Goal: Information Seeking & Learning: Get advice/opinions

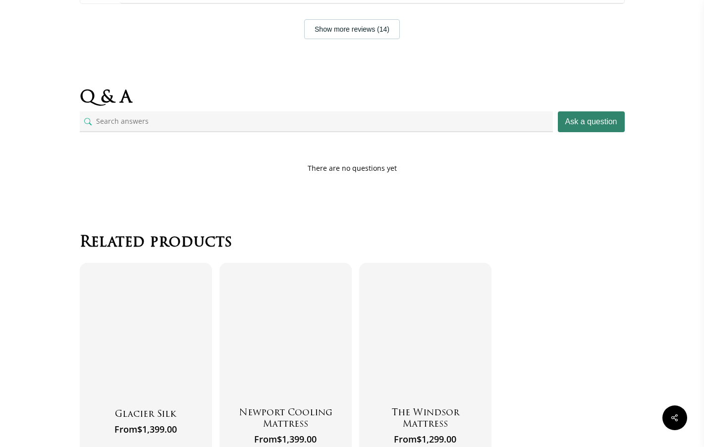
select select "EASTERN KING"
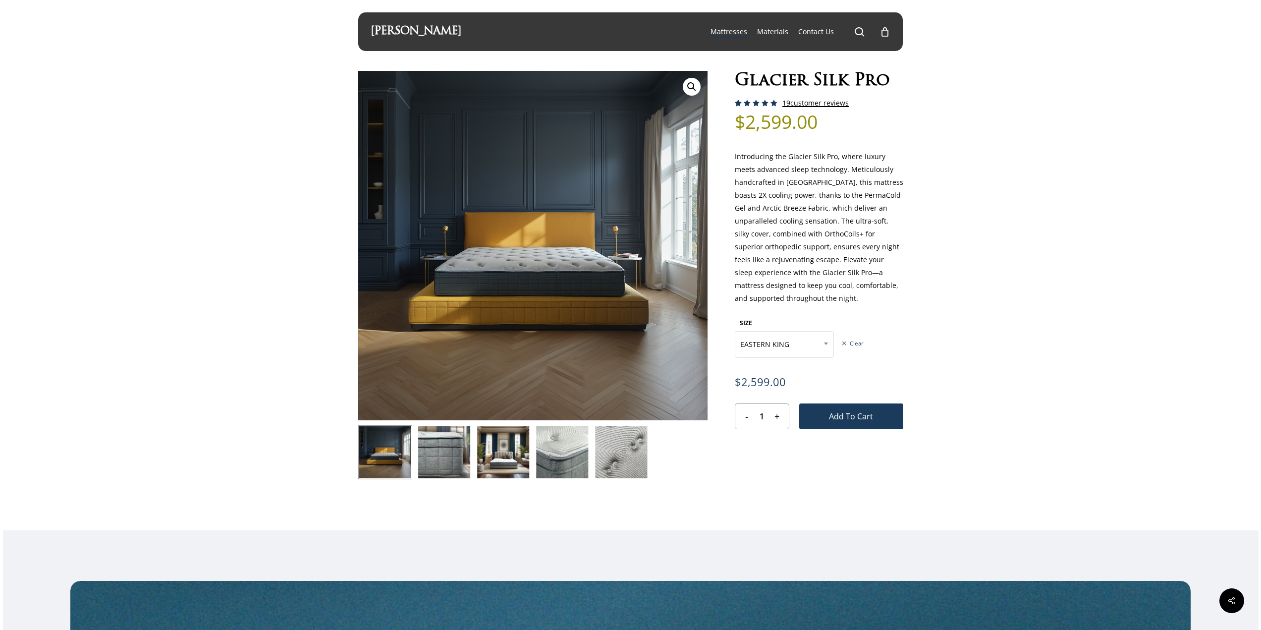
click at [703, 106] on link "19 customer reviews" at bounding box center [815, 103] width 66 height 8
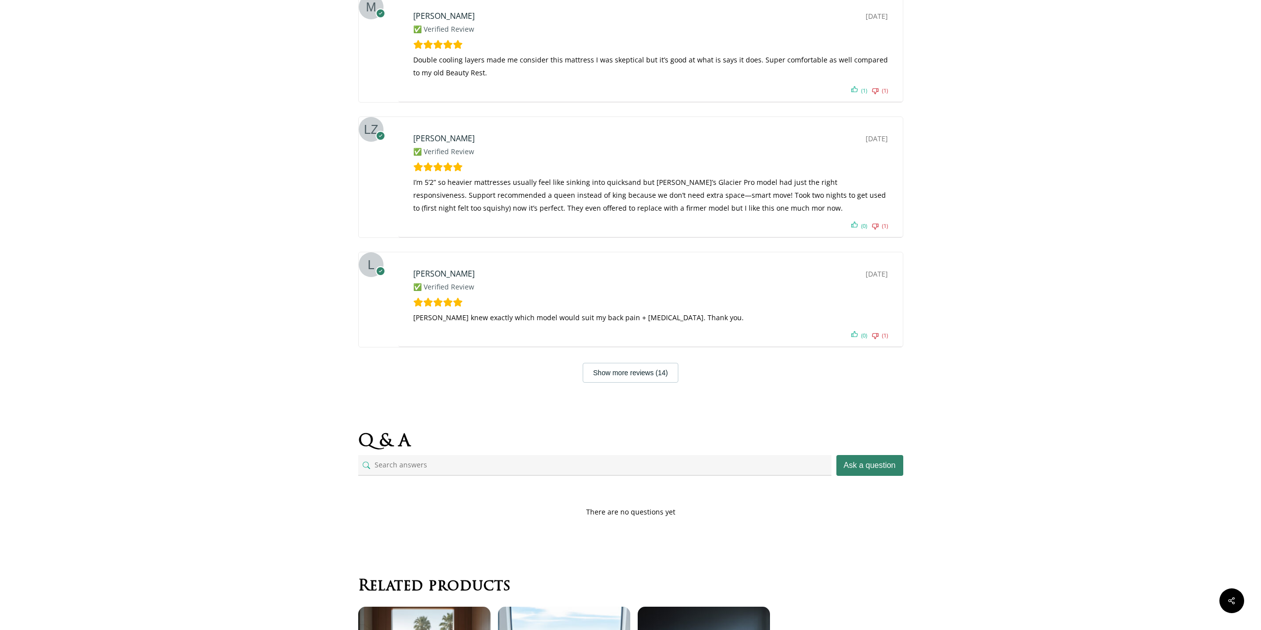
scroll to position [4477, 0]
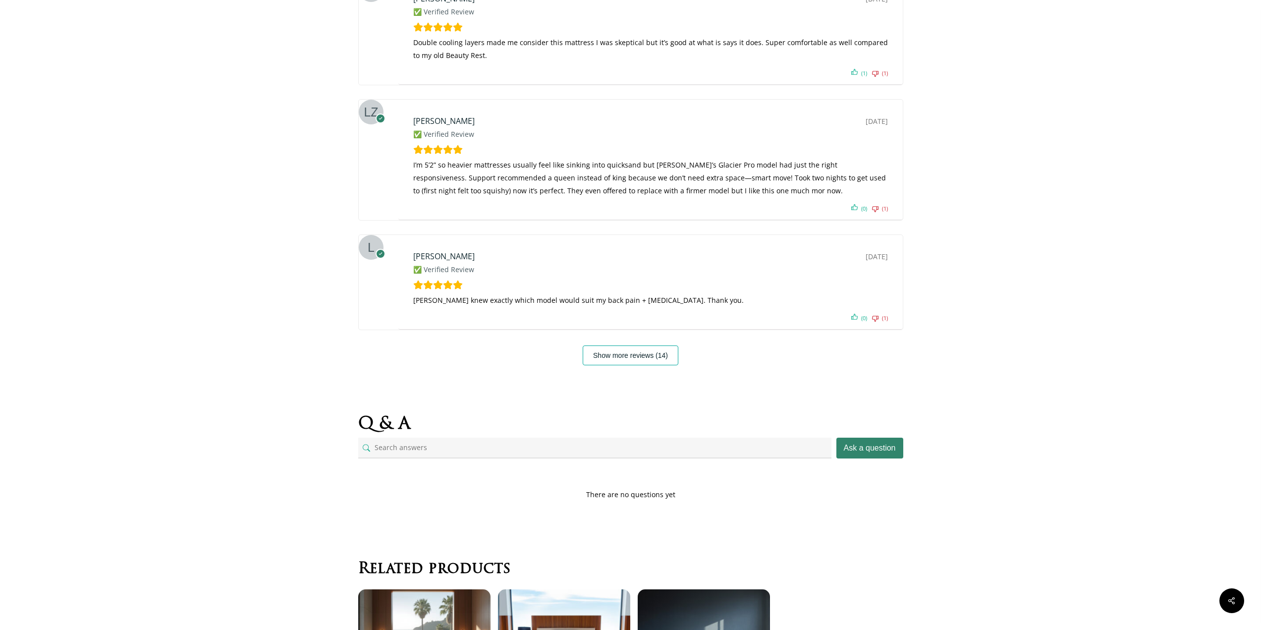
click at [604, 345] on button "Show more reviews (14)" at bounding box center [631, 355] width 96 height 20
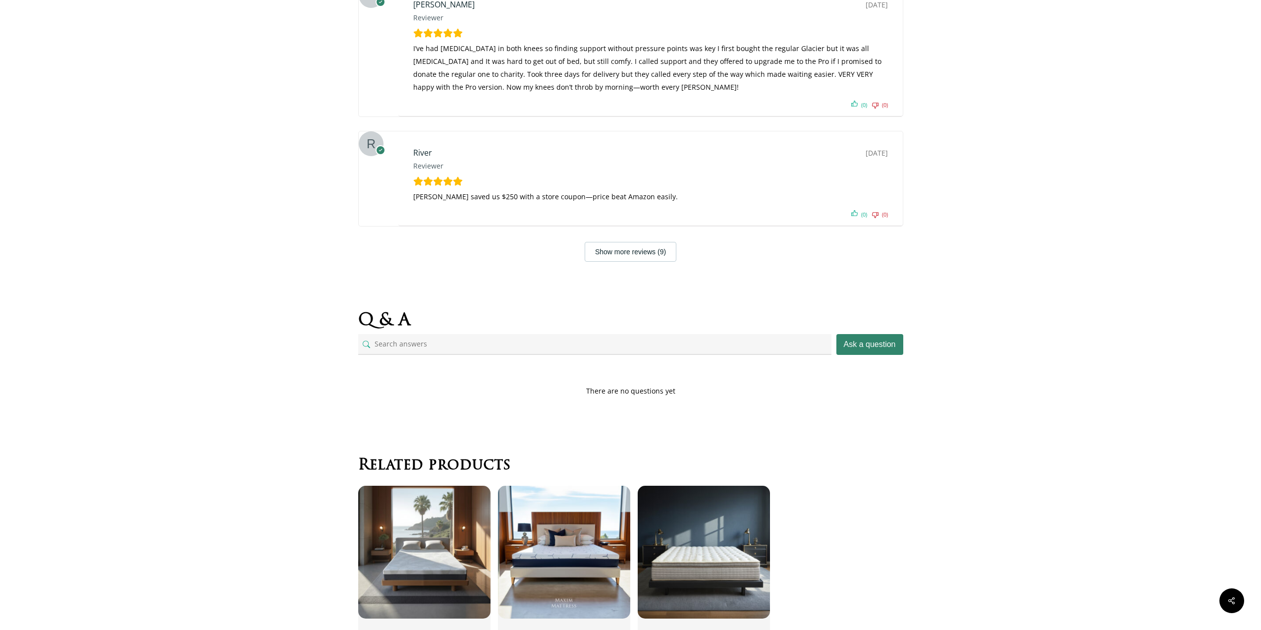
scroll to position [5220, 0]
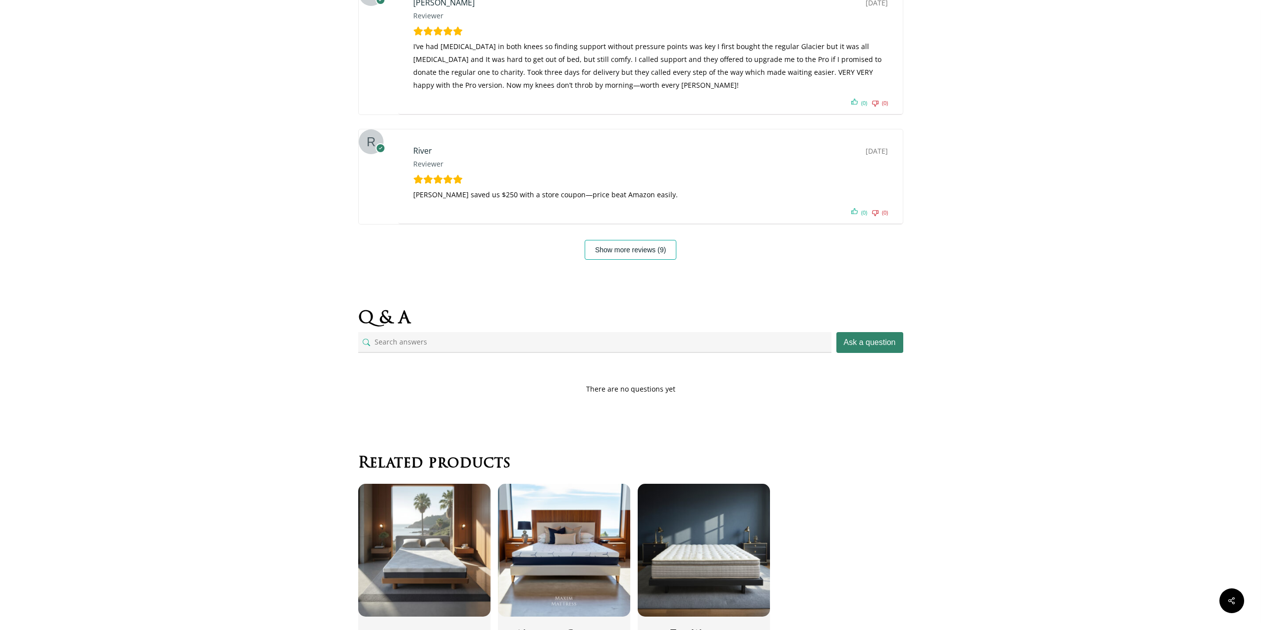
click at [609, 240] on button "Show more reviews (9)" at bounding box center [631, 250] width 92 height 20
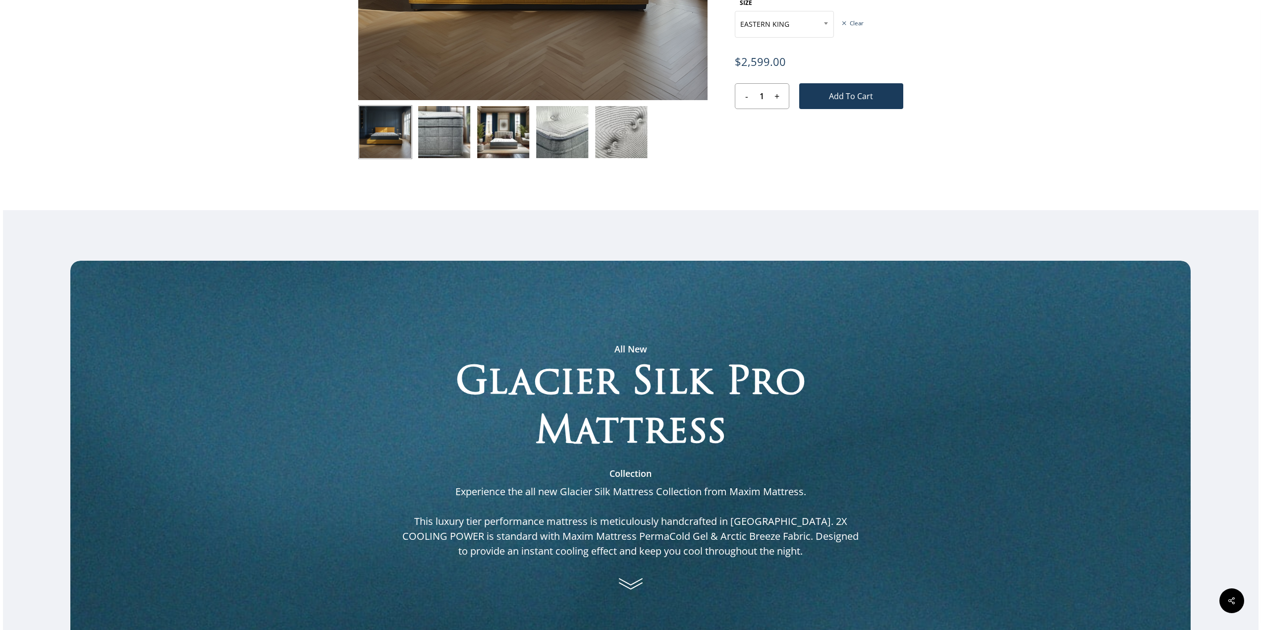
scroll to position [316, 0]
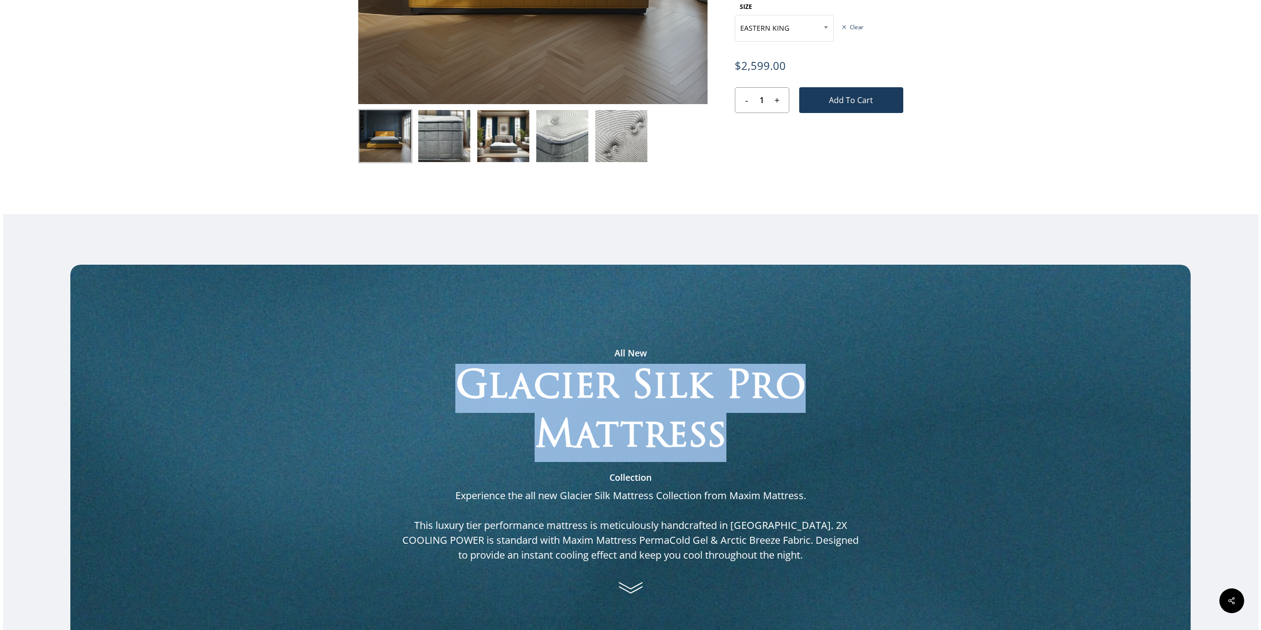
drag, startPoint x: 461, startPoint y: 380, endPoint x: 733, endPoint y: 427, distance: 275.9
click at [703, 427] on h2 "Glacier Silk Pro Mattress" at bounding box center [630, 413] width 459 height 98
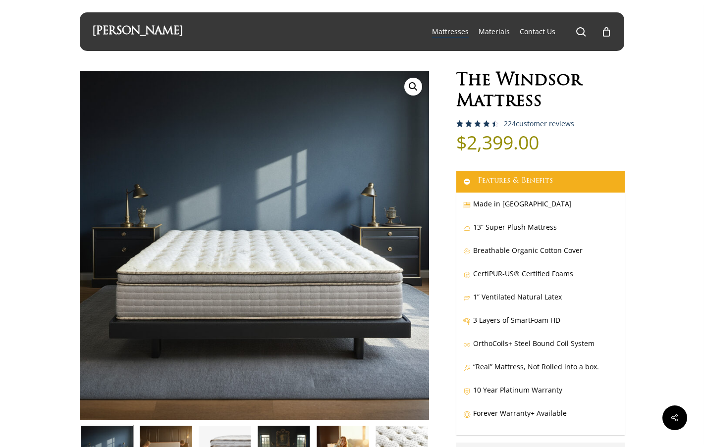
select select "EASTERN KING"
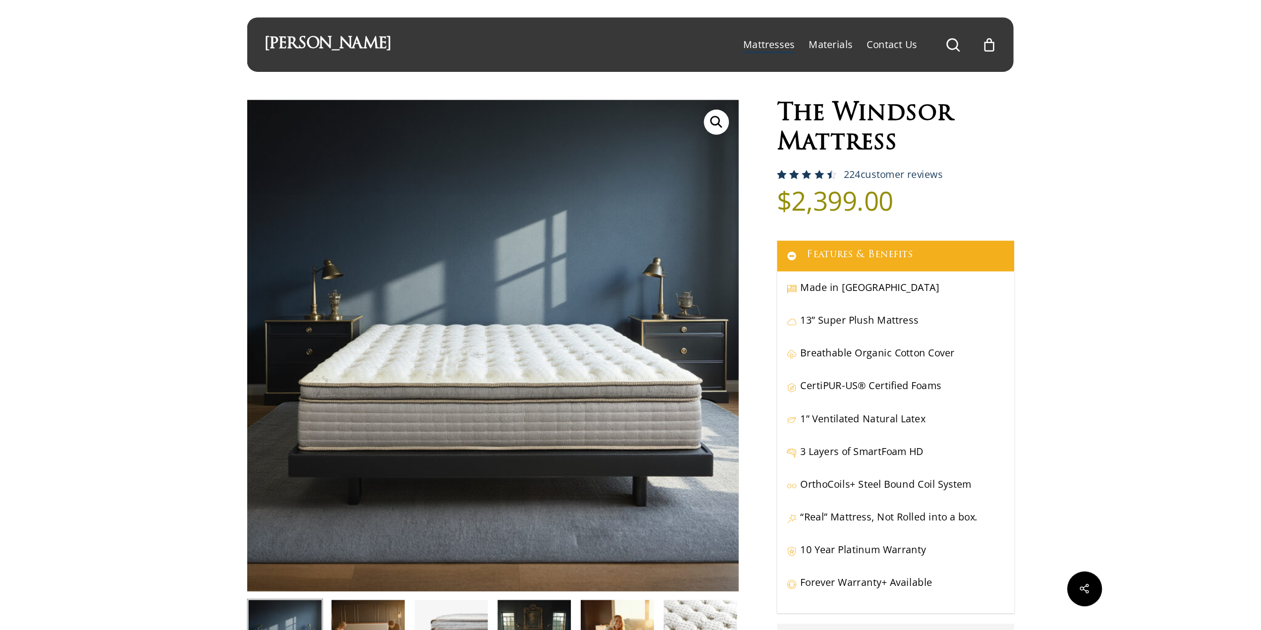
scroll to position [50, 0]
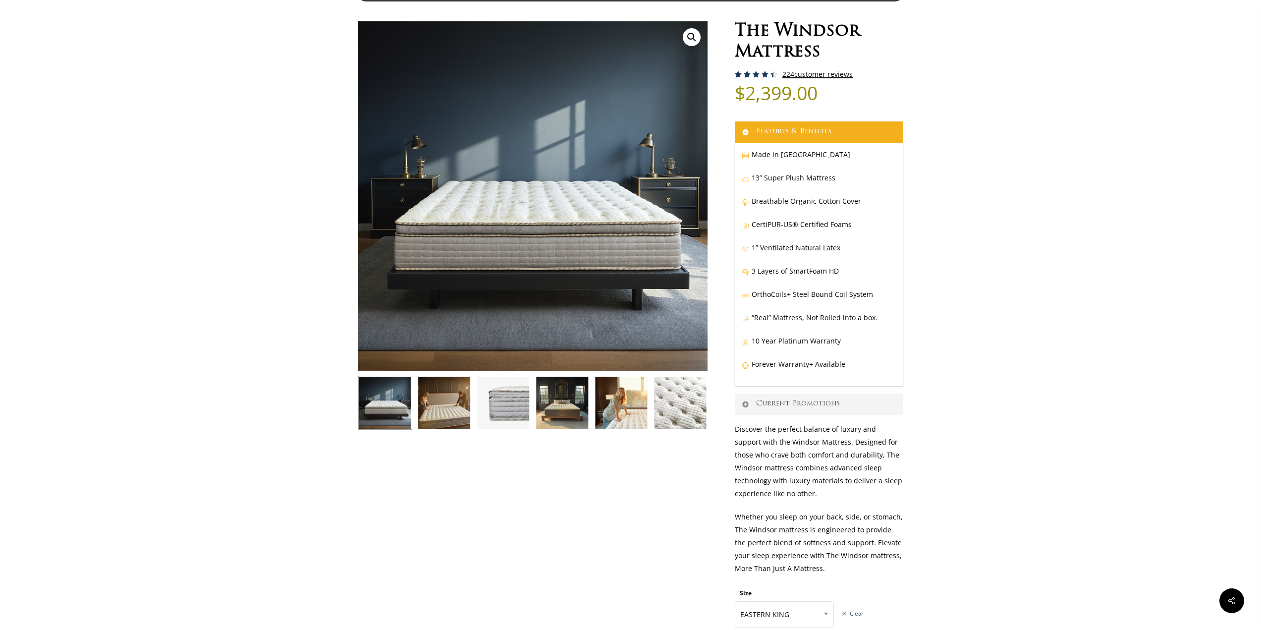
click at [703, 74] on link "224 customer reviews" at bounding box center [817, 74] width 70 height 8
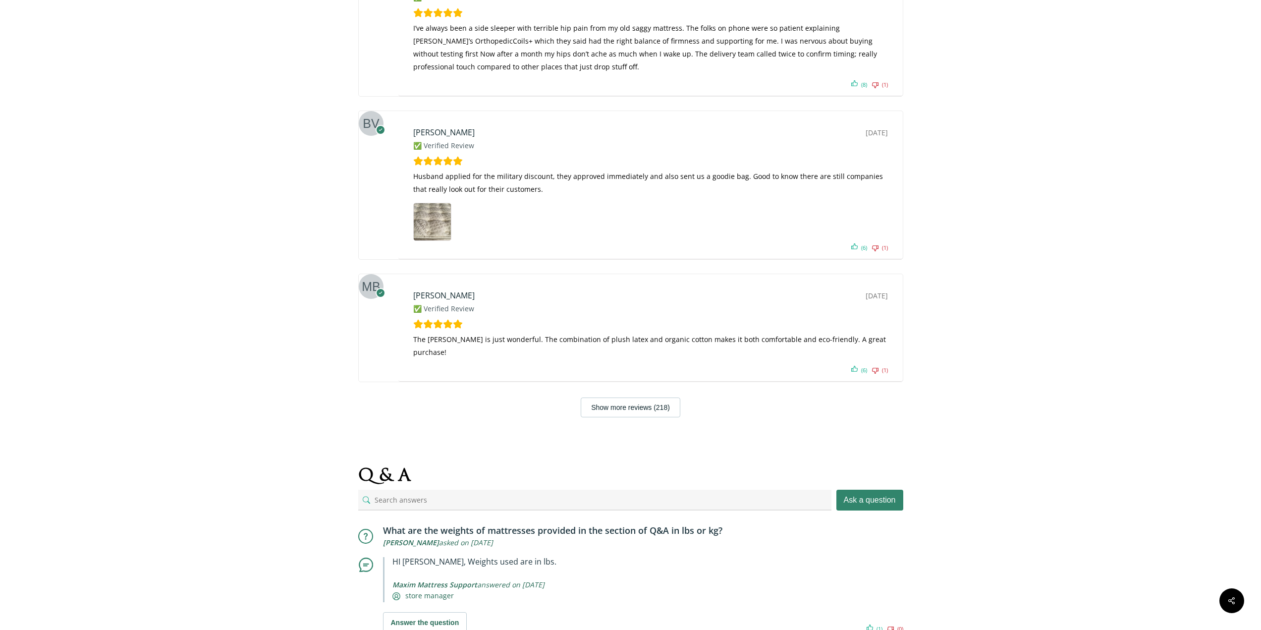
scroll to position [6546, 0]
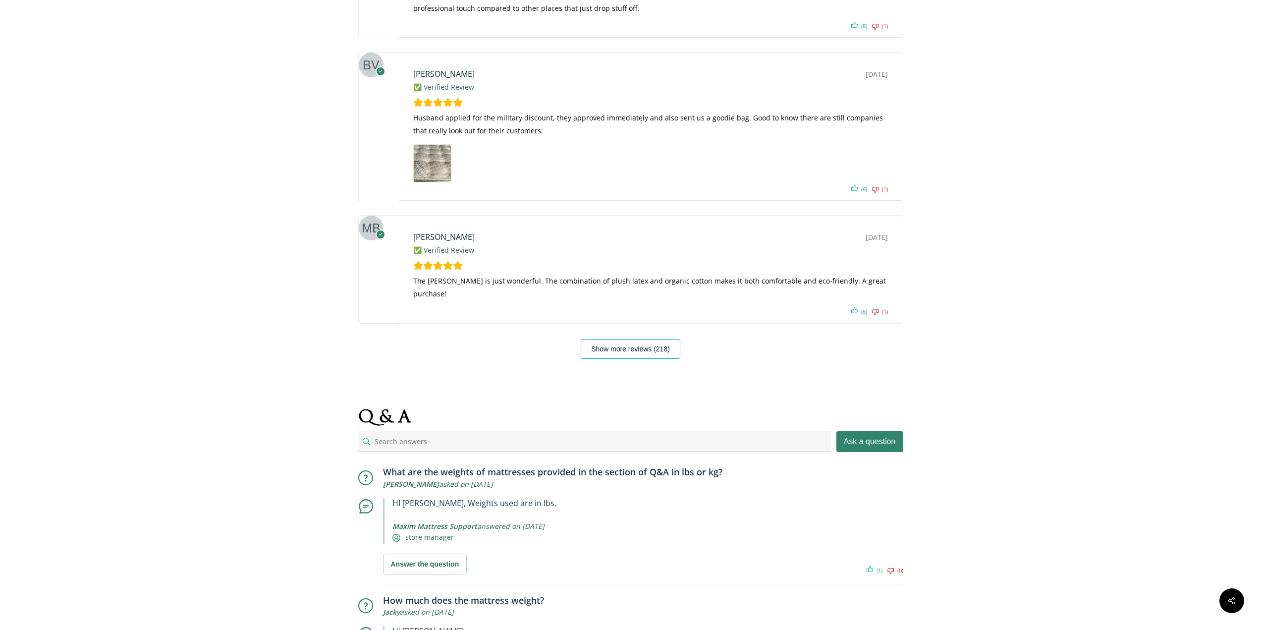
click at [617, 358] on button "Show more reviews (218)" at bounding box center [631, 349] width 100 height 20
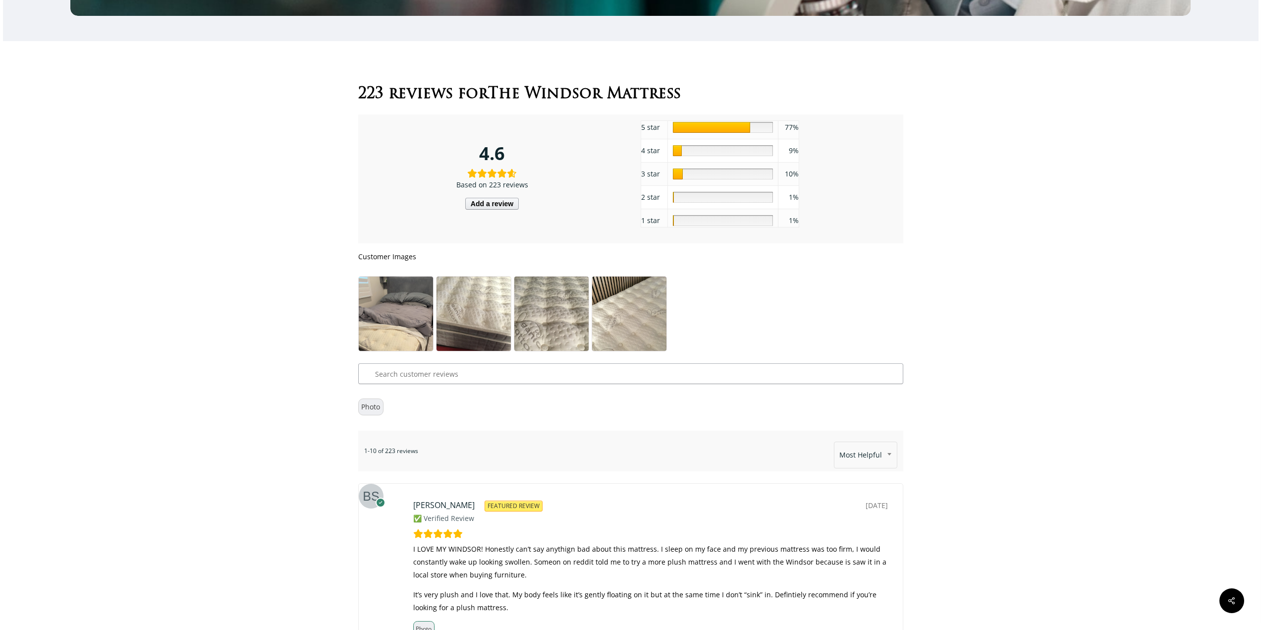
scroll to position [5556, 0]
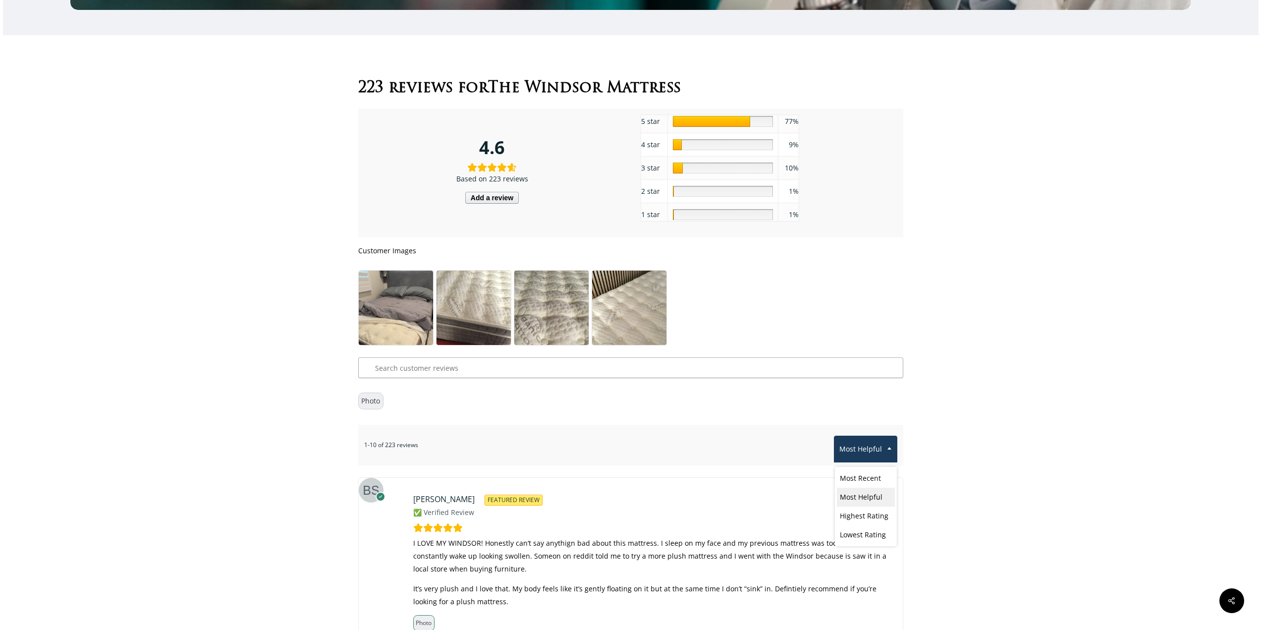
click at [703, 447] on span "Most Helpful" at bounding box center [865, 448] width 62 height 21
select select "ratinglow"
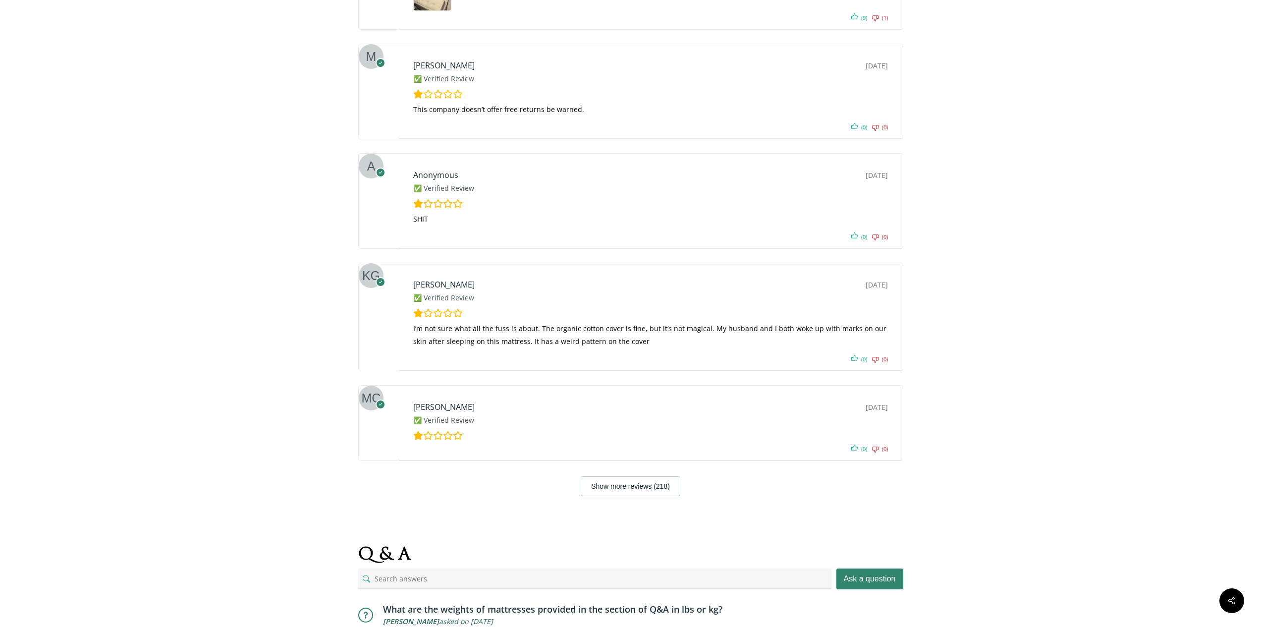
scroll to position [6299, 0]
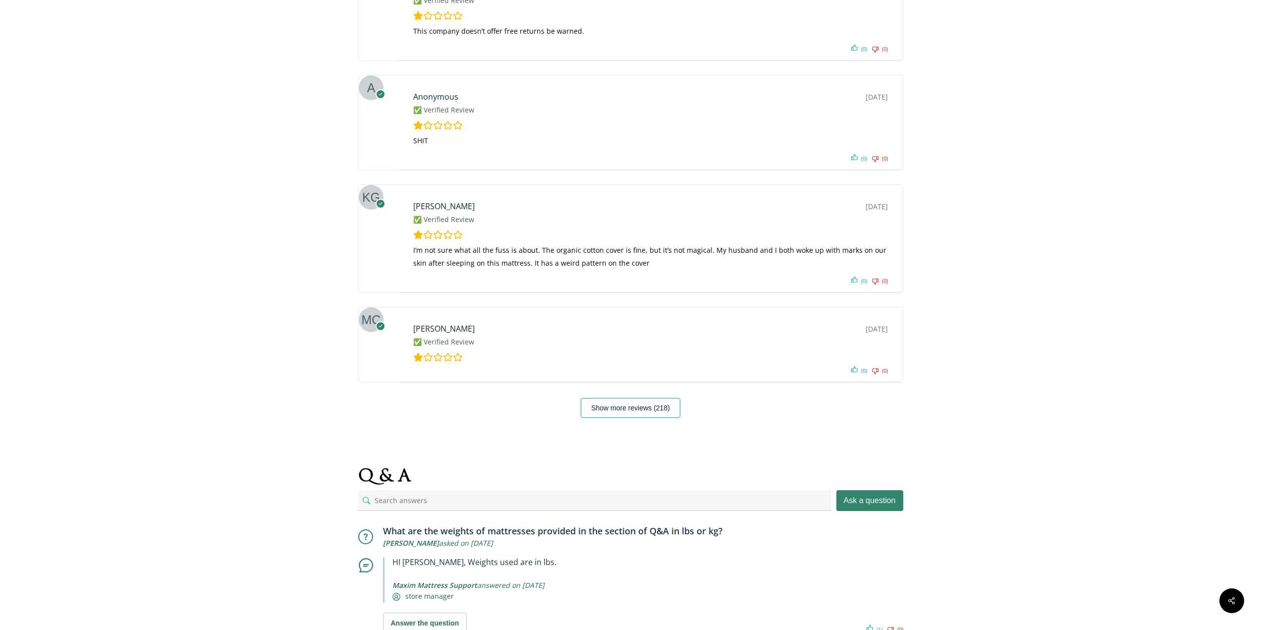
click at [616, 416] on button "Show more reviews (218)" at bounding box center [631, 408] width 100 height 20
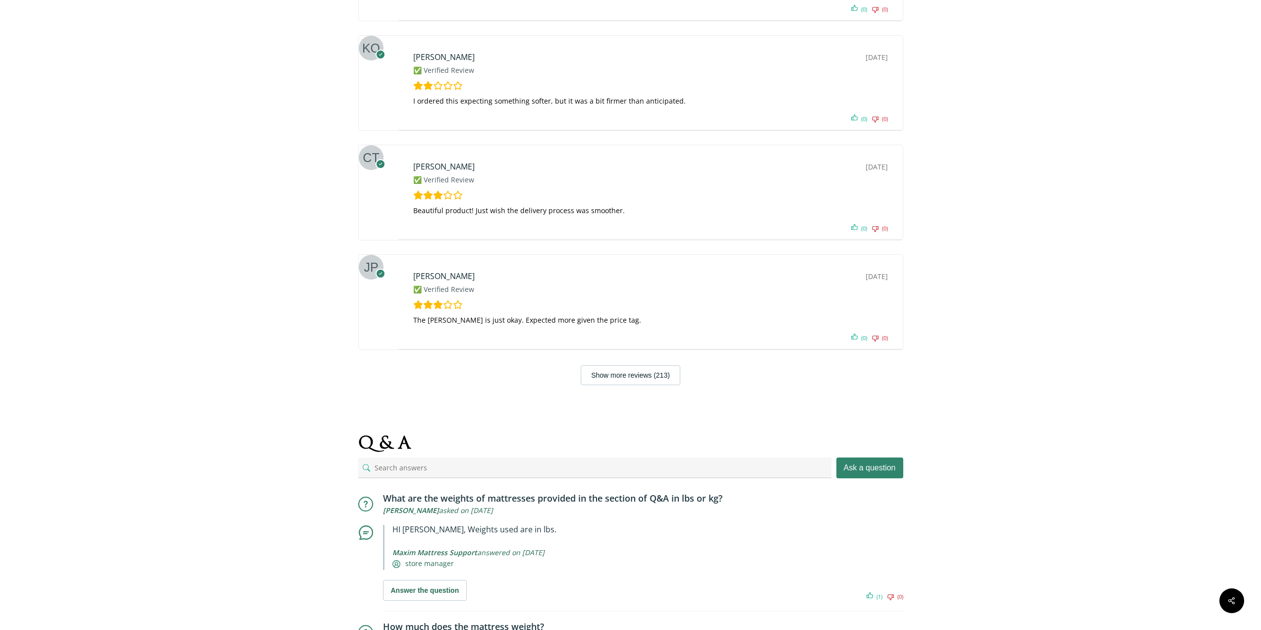
scroll to position [6893, 0]
click at [632, 381] on button "Show more reviews (213)" at bounding box center [631, 374] width 100 height 20
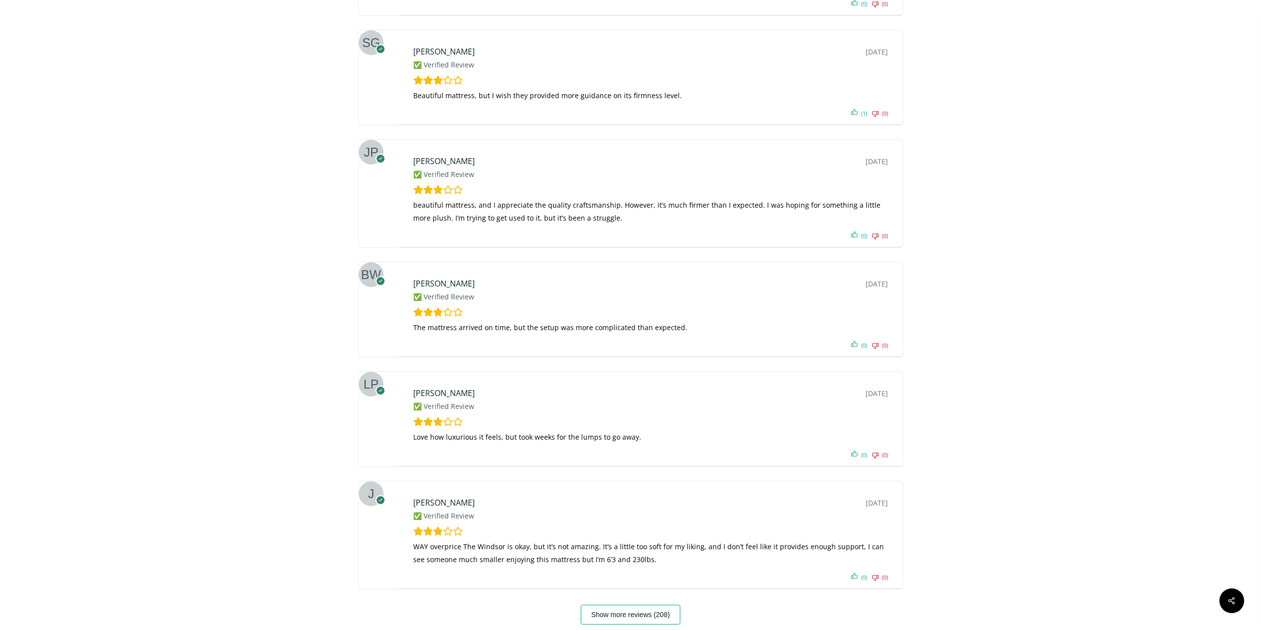
scroll to position [7389, 0]
